Goal: Navigation & Orientation: Find specific page/section

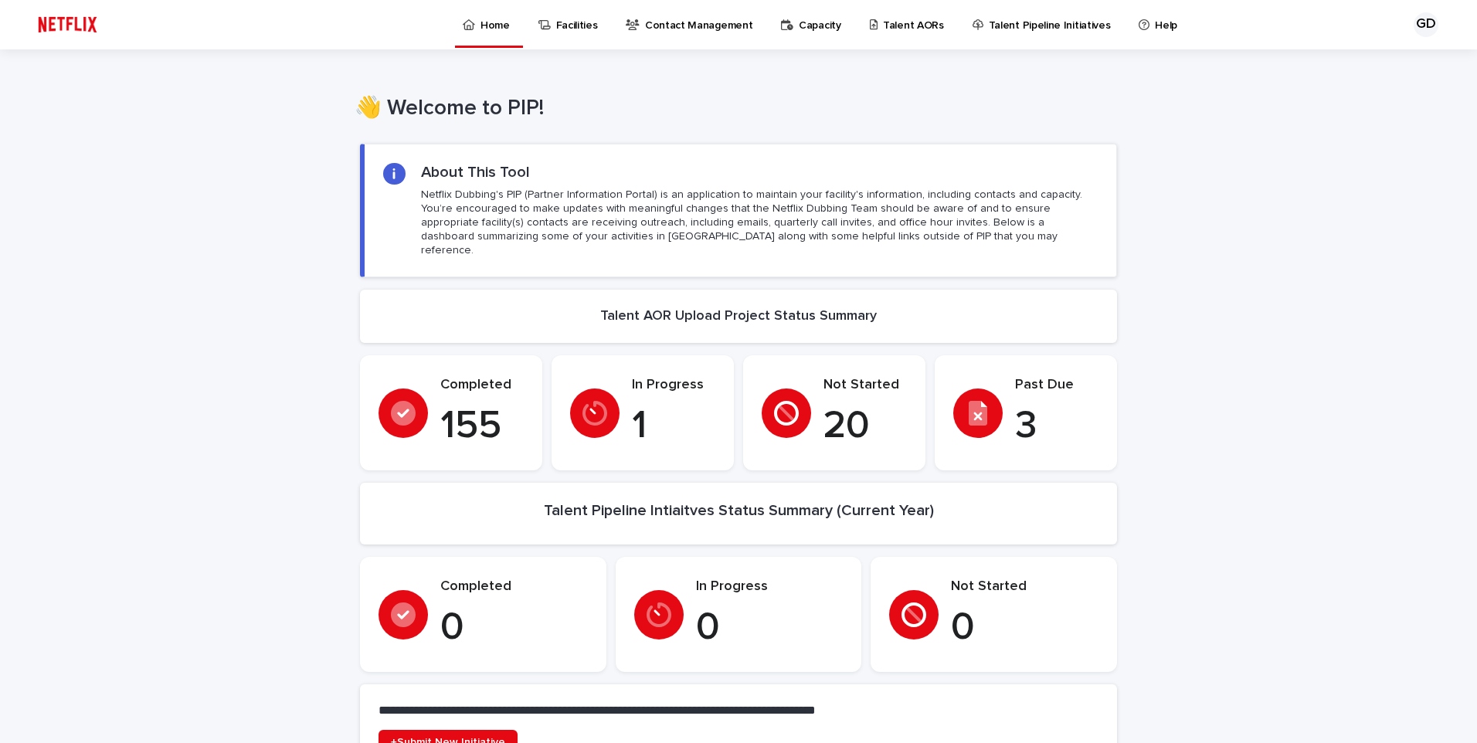
drag, startPoint x: 0, startPoint y: 0, endPoint x: 909, endPoint y: 30, distance: 909.8
click at [909, 30] on p "Talent AORs" at bounding box center [913, 16] width 61 height 32
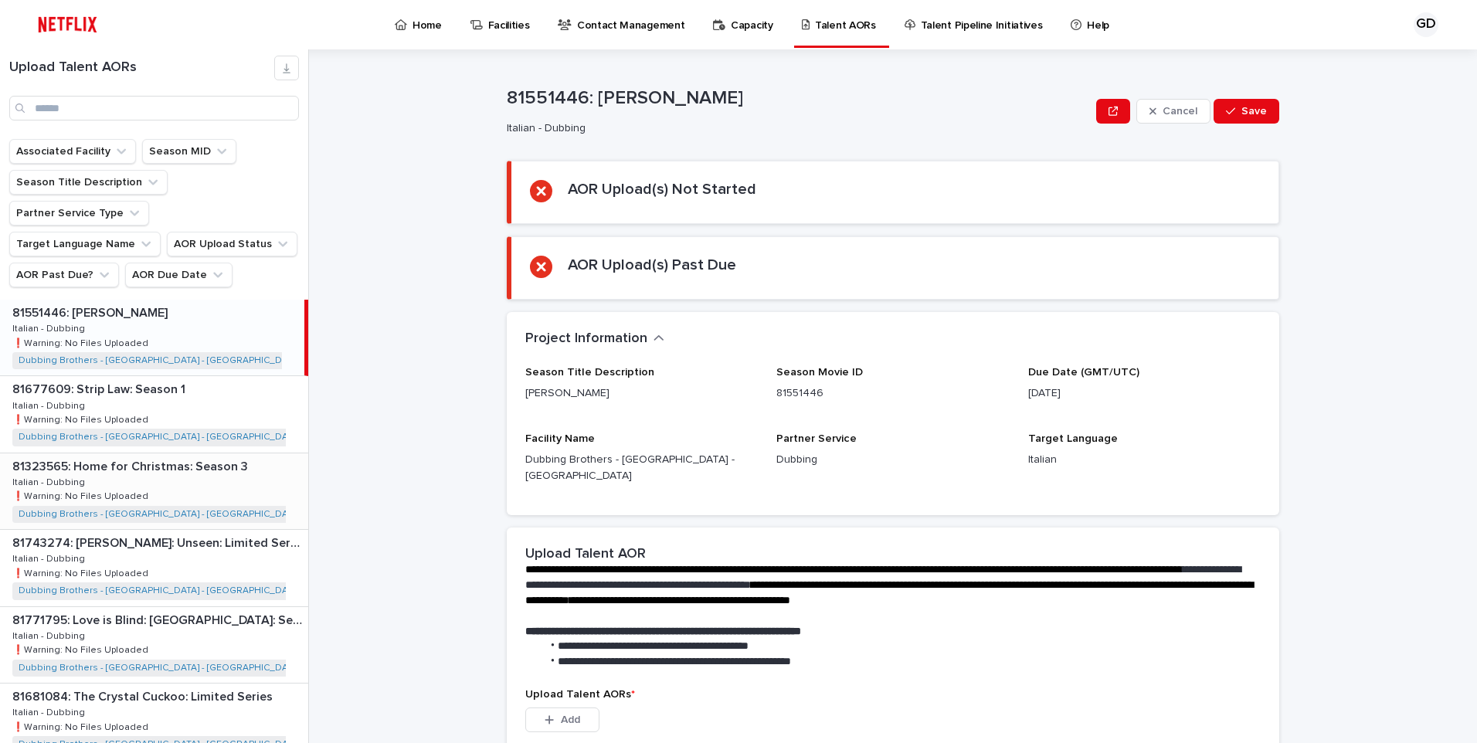
click at [199, 473] on div "81323565: Home for Christmas: Season 3 81323565: Home for Christmas: Season 3 I…" at bounding box center [154, 491] width 308 height 76
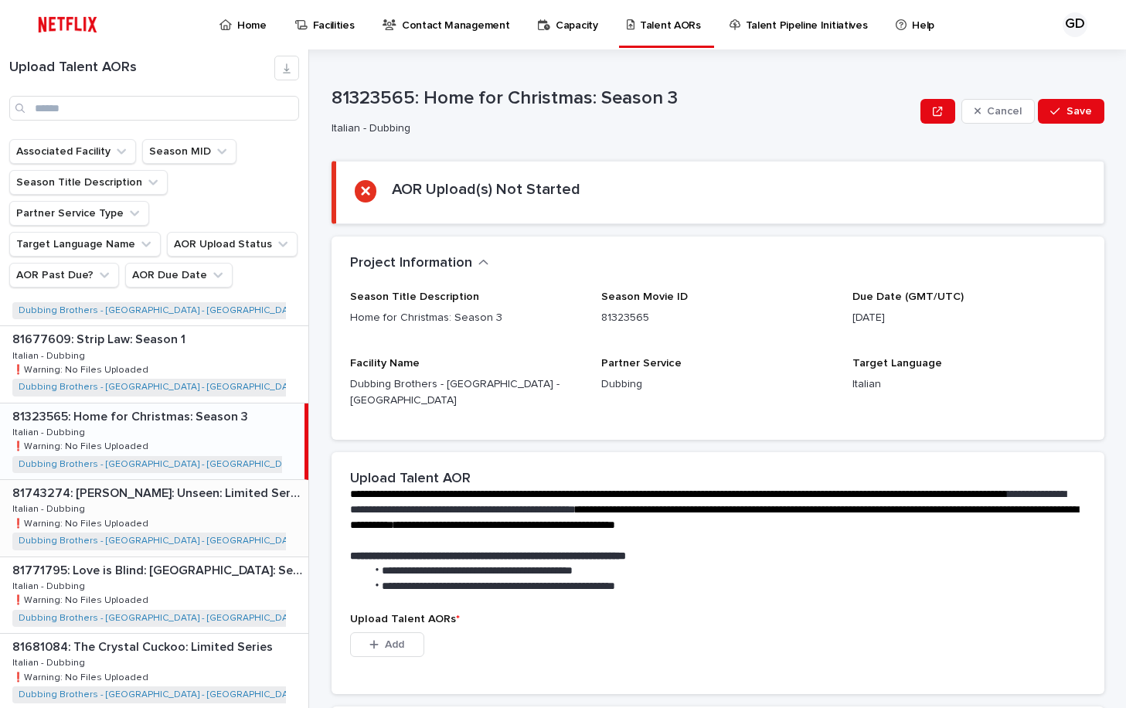
scroll to position [77, 0]
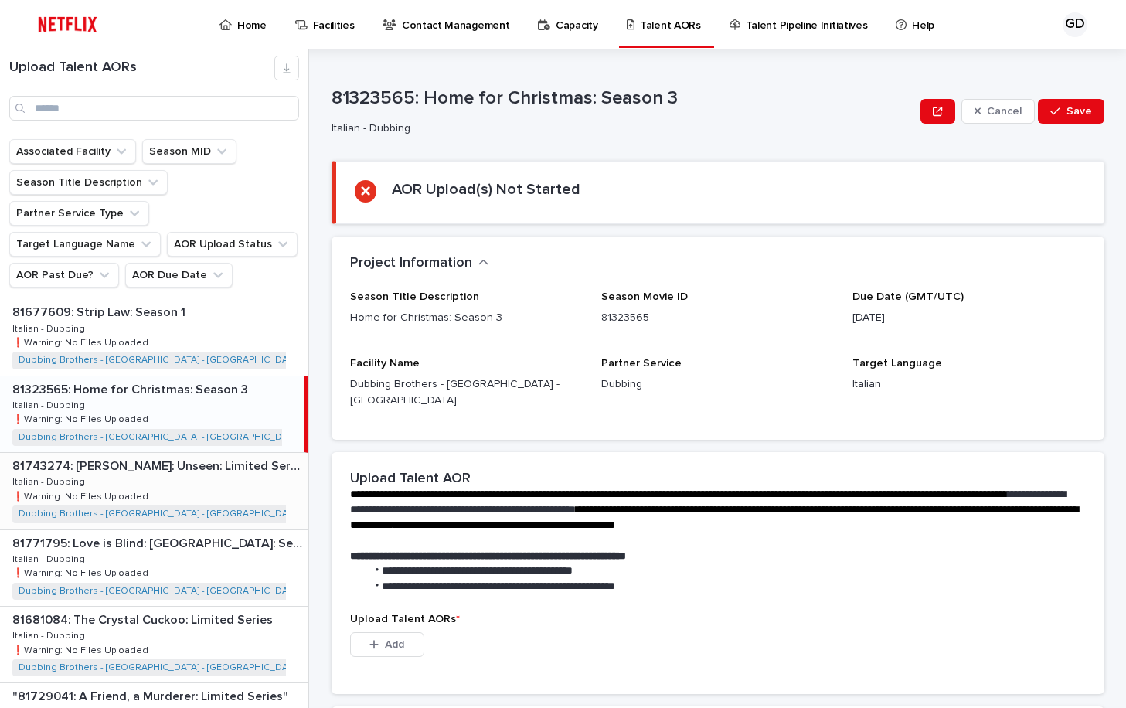
click at [199, 530] on div "81771795: Love is Blind: [GEOGRAPHIC_DATA]: Season 1 81771795: Love is Blind: […" at bounding box center [154, 568] width 308 height 76
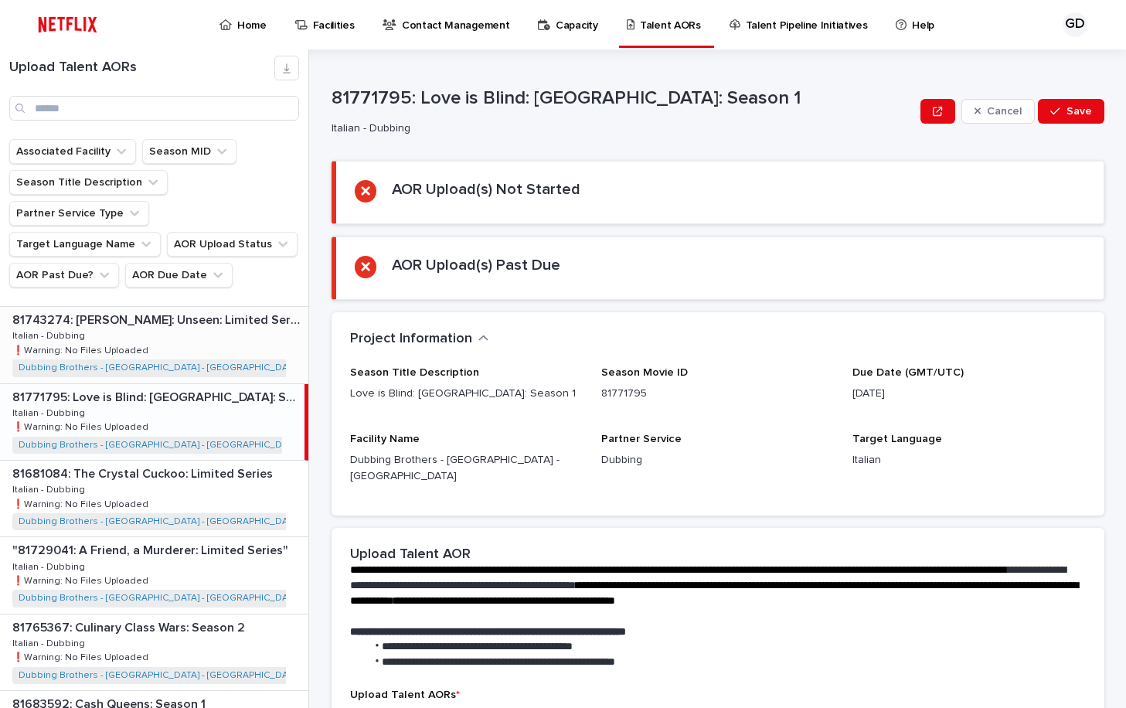
scroll to position [232, 0]
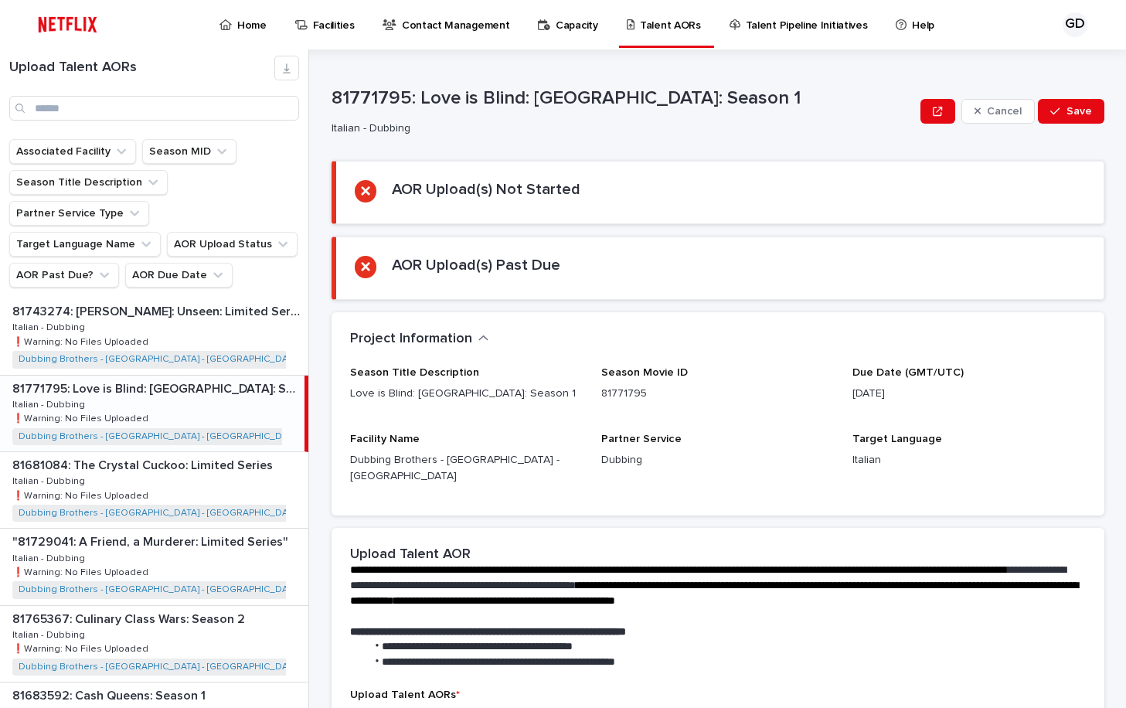
click at [181, 379] on p "81771795: Love is Blind: [GEOGRAPHIC_DATA]: Season 1" at bounding box center [156, 388] width 289 height 18
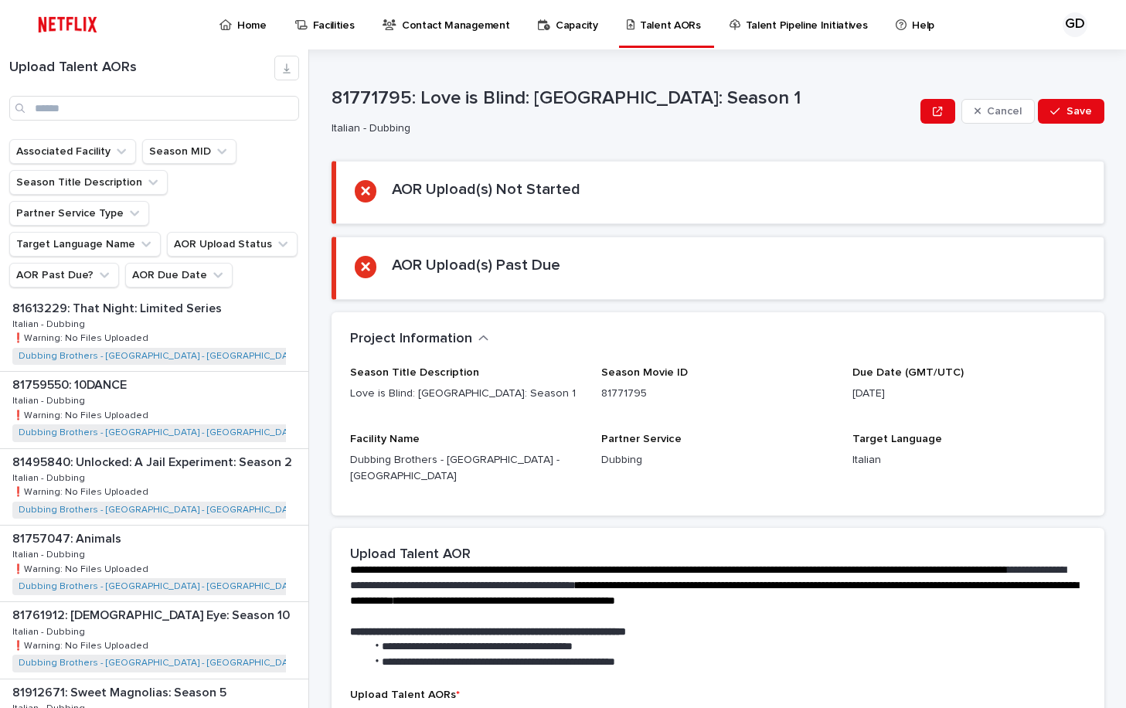
scroll to position [1082, 0]
click at [178, 370] on div "81759550: 10DANCE 81759550: 10DANCE Italian - Dubbing Italian - Dubbing ❗️Warni…" at bounding box center [154, 408] width 308 height 76
